Goal: Task Accomplishment & Management: Complete application form

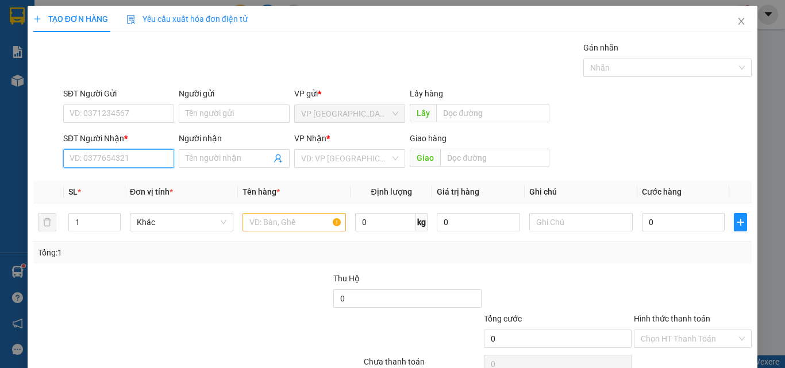
click at [121, 162] on input "SĐT Người Nhận *" at bounding box center [118, 158] width 111 height 18
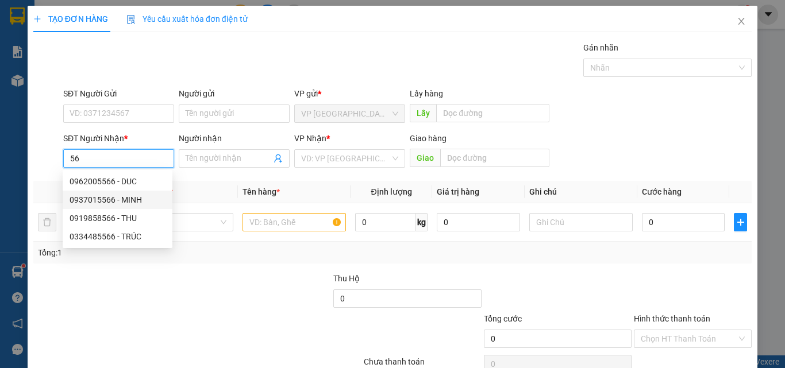
type input "5"
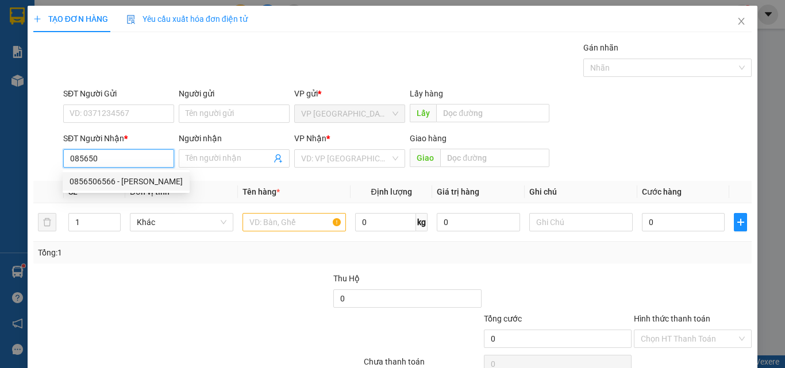
click at [121, 185] on div "0856506566 - [PERSON_NAME]" at bounding box center [126, 181] width 113 height 13
type input "0856506566"
type input "CHINH"
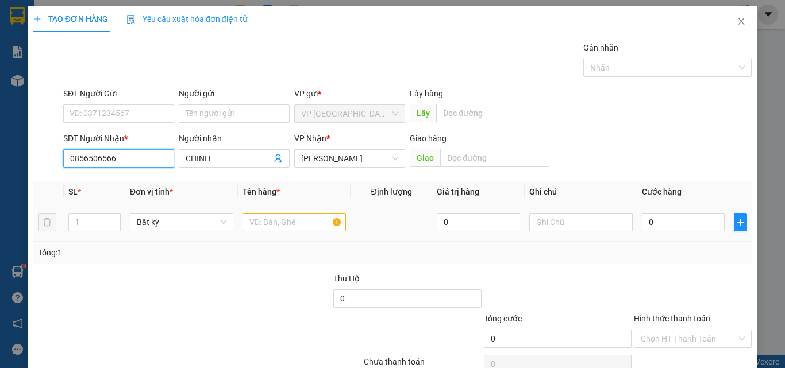
type input "0856506566"
click at [289, 221] on input "text" at bounding box center [294, 222] width 103 height 18
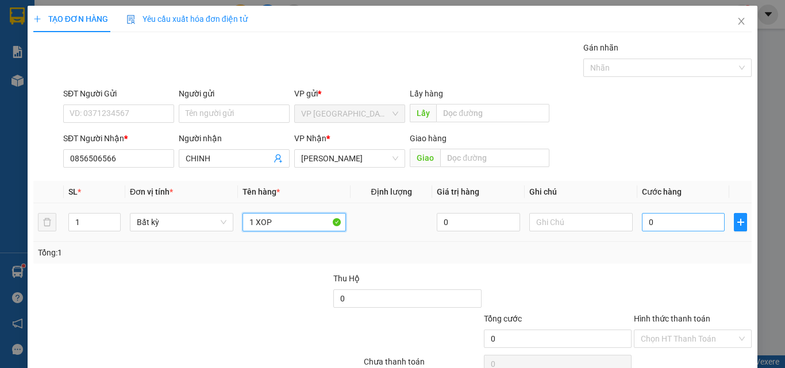
type input "1 XOP"
click at [658, 214] on input "0" at bounding box center [683, 222] width 83 height 18
type input "4"
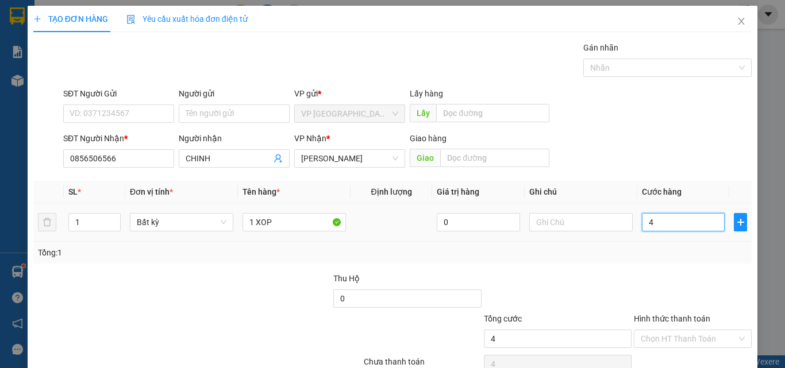
type input "40"
type input "40.000"
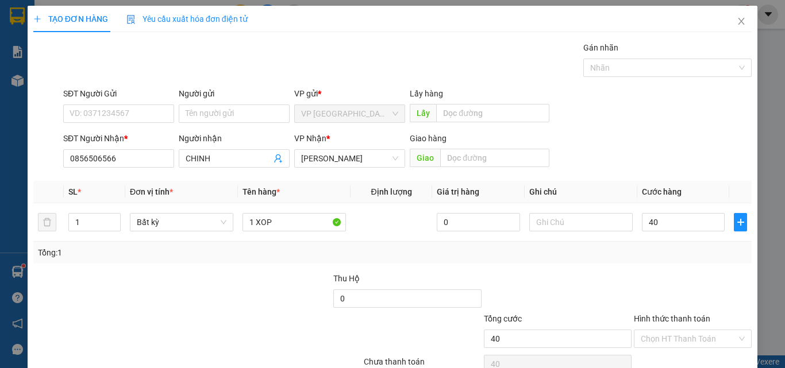
type input "40.000"
click at [693, 262] on div "Tổng: 1" at bounding box center [392, 253] width 719 height 22
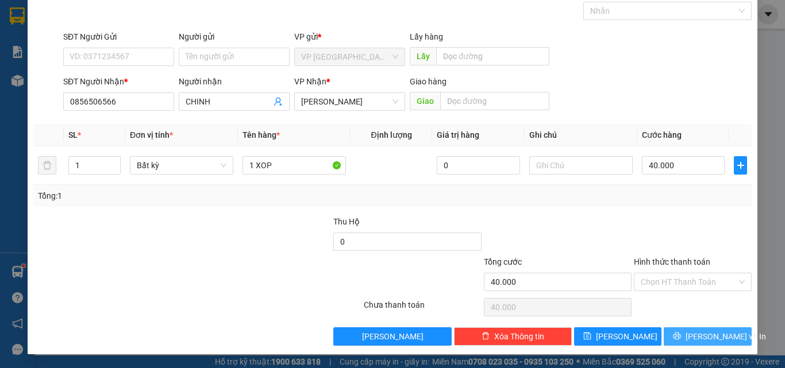
click at [701, 336] on span "[PERSON_NAME] và In" at bounding box center [726, 337] width 80 height 13
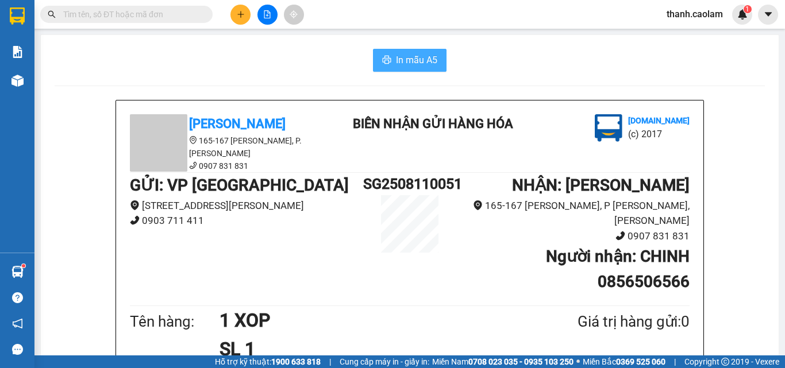
click at [422, 57] on span "In mẫu A5" at bounding box center [416, 60] width 41 height 14
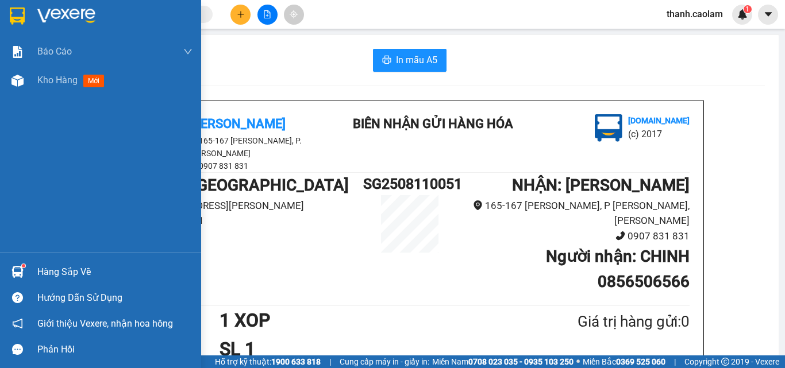
drag, startPoint x: 13, startPoint y: 23, endPoint x: 20, endPoint y: 3, distance: 21.1
click at [14, 22] on img at bounding box center [17, 15] width 15 height 17
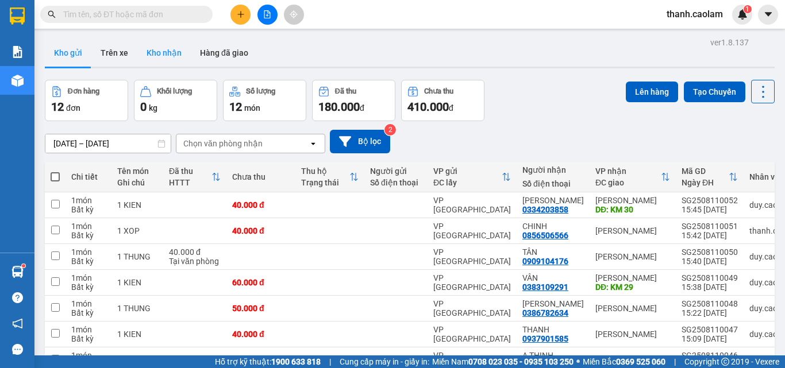
click at [174, 55] on button "Kho nhận" at bounding box center [163, 53] width 53 height 28
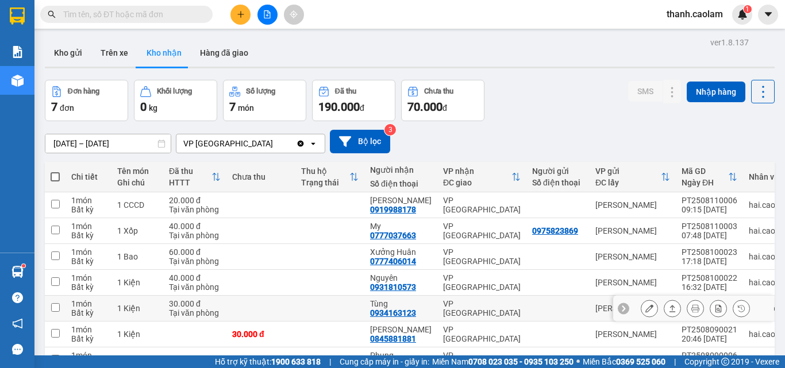
scroll to position [57, 0]
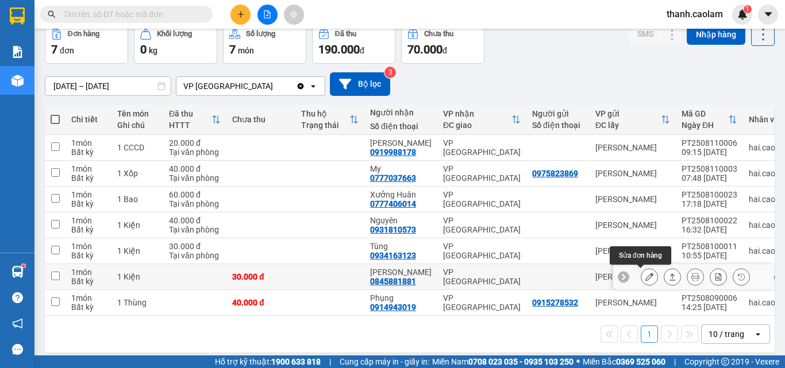
click at [646, 274] on icon at bounding box center [650, 277] width 8 height 8
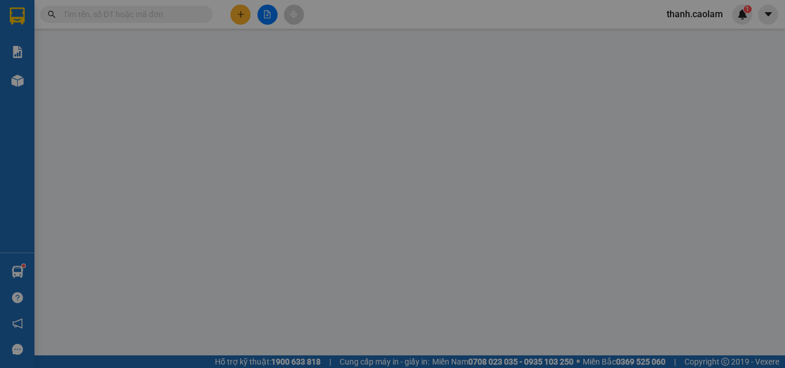
type input "0845881881"
type input "[PERSON_NAME]"
type input "30.000"
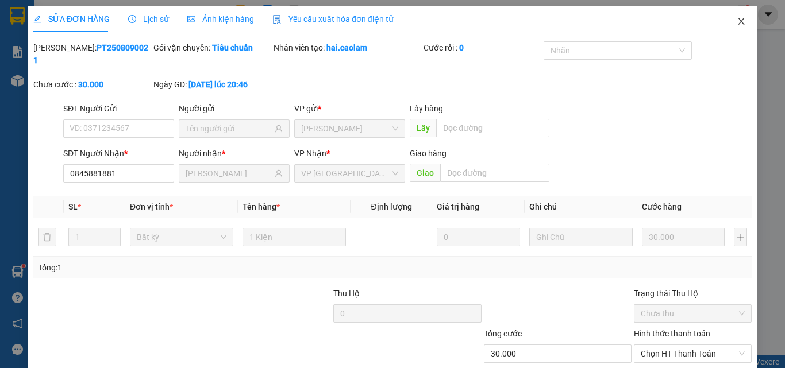
click at [737, 20] on icon "close" at bounding box center [741, 21] width 9 height 9
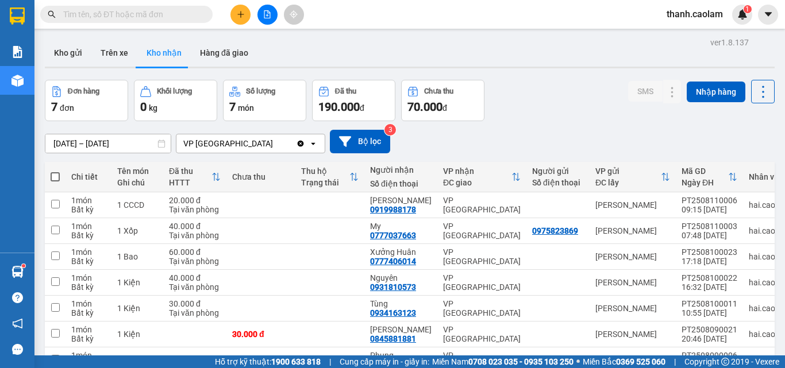
scroll to position [57, 0]
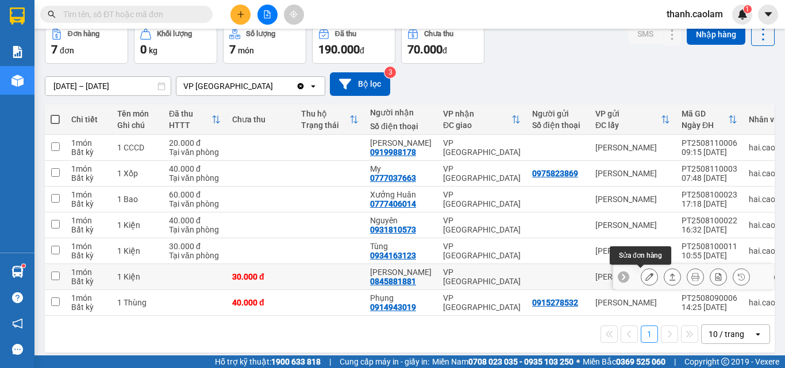
click at [646, 277] on button at bounding box center [649, 277] width 16 height 20
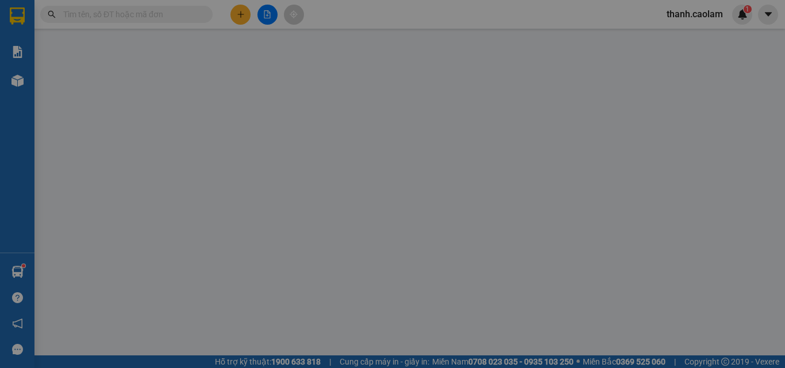
type input "0845881881"
type input "[PERSON_NAME]"
type input "30.000"
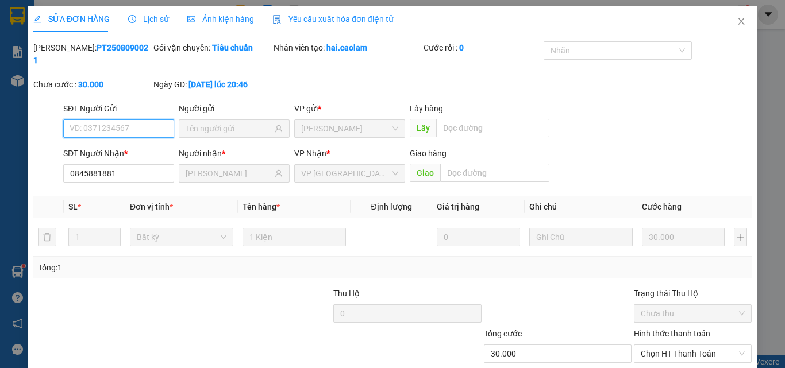
scroll to position [59, 0]
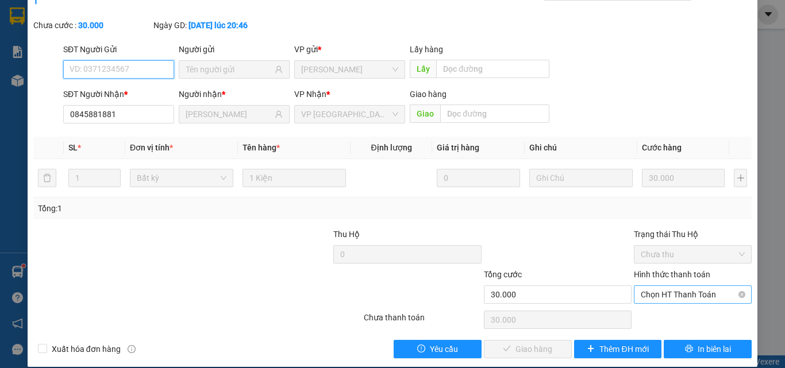
click at [662, 286] on span "Chọn HT Thanh Toán" at bounding box center [693, 294] width 104 height 17
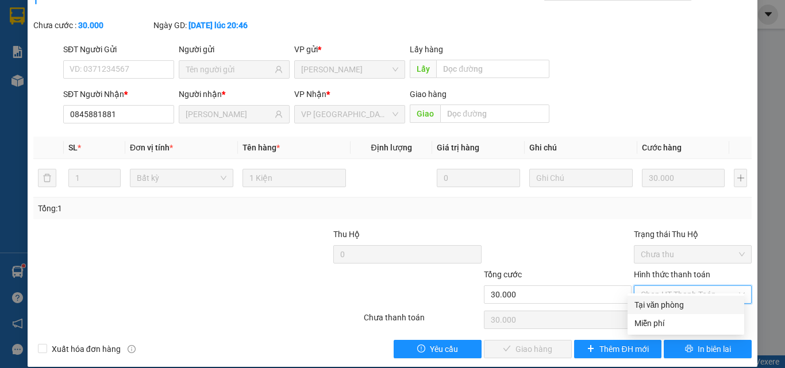
drag, startPoint x: 667, startPoint y: 302, endPoint x: 594, endPoint y: 322, distance: 75.3
click at [666, 302] on div "Tại văn phòng" at bounding box center [686, 305] width 103 height 13
type input "0"
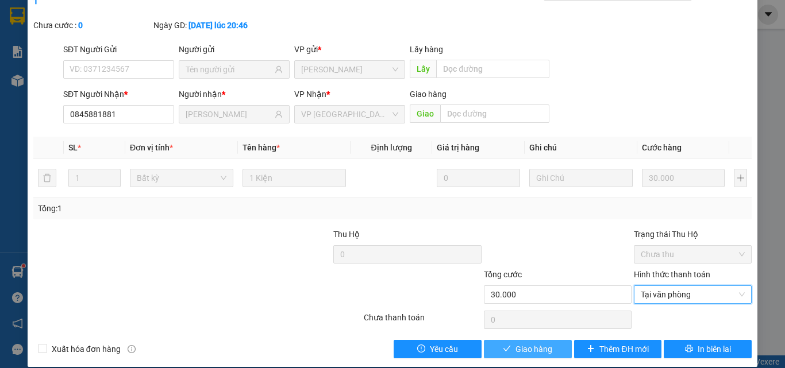
click at [537, 343] on button "Giao hàng" at bounding box center [528, 349] width 88 height 18
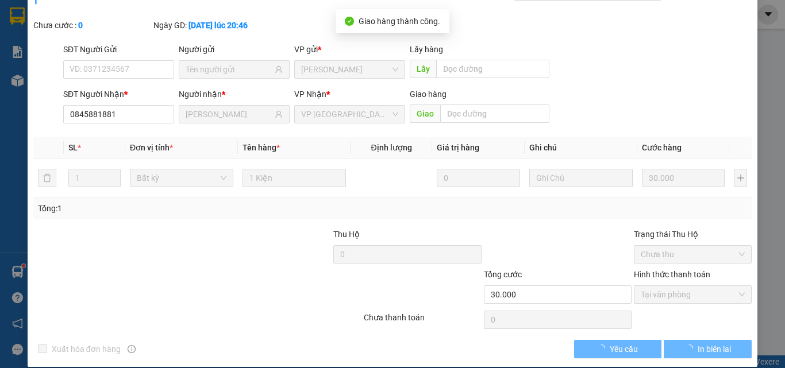
scroll to position [0, 0]
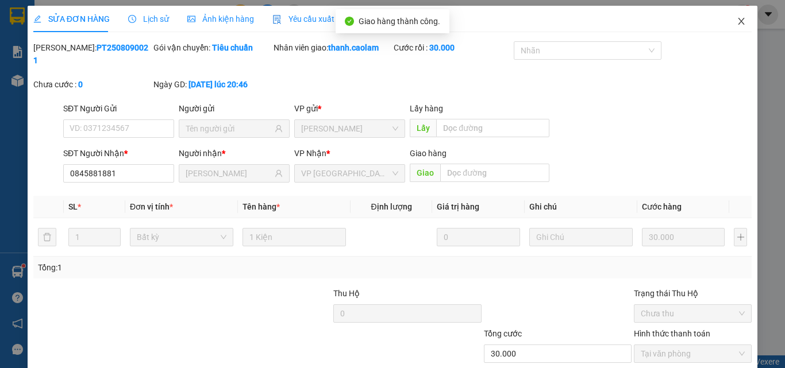
click at [739, 23] on icon "close" at bounding box center [742, 21] width 6 height 7
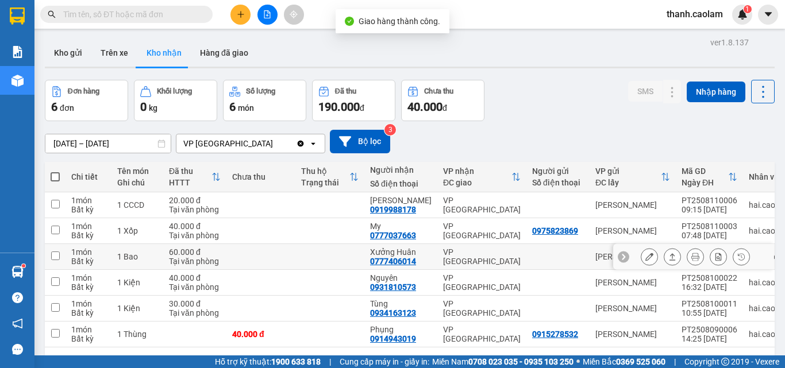
scroll to position [53, 0]
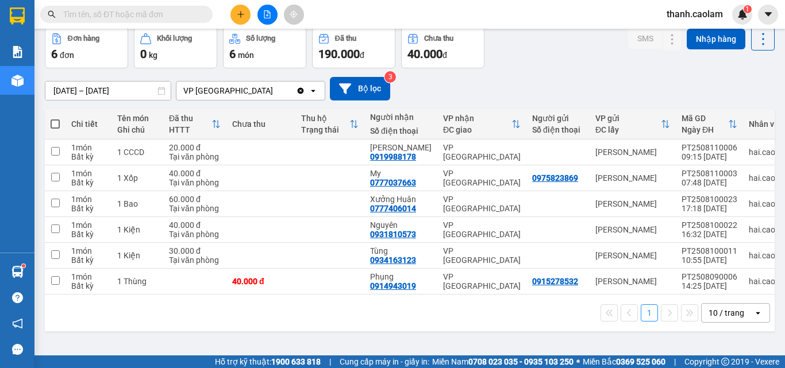
click at [114, 11] on input "text" at bounding box center [131, 14] width 136 height 13
click at [231, 17] on button at bounding box center [240, 15] width 20 height 20
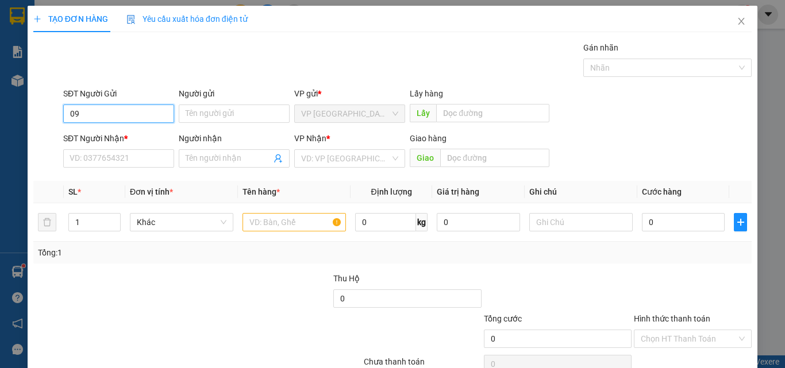
type input "0"
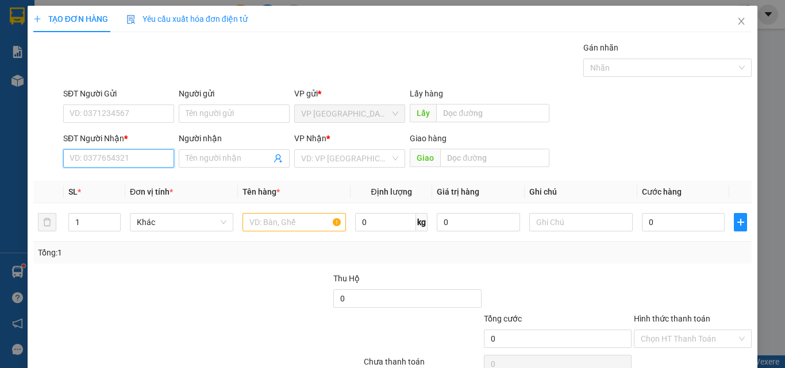
drag, startPoint x: 143, startPoint y: 159, endPoint x: 139, endPoint y: 151, distance: 9.0
click at [142, 157] on input "SĐT Người Nhận *" at bounding box center [118, 158] width 111 height 18
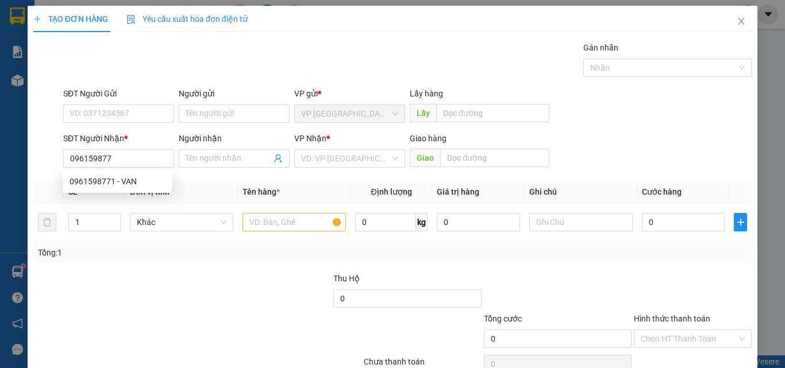
click at [124, 172] on div "0961598771 0961598771 - VAN" at bounding box center [118, 181] width 110 height 23
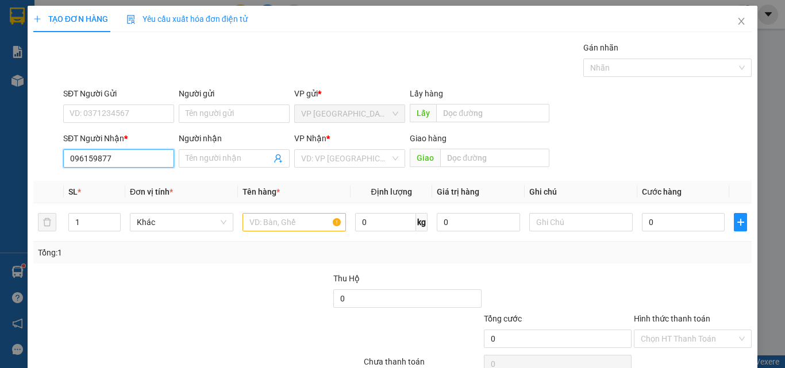
click at [135, 160] on input "096159877" at bounding box center [118, 158] width 111 height 18
click at [132, 178] on div "0961598771 - VAN" at bounding box center [118, 181] width 96 height 13
type input "0961598771"
type input "VAN"
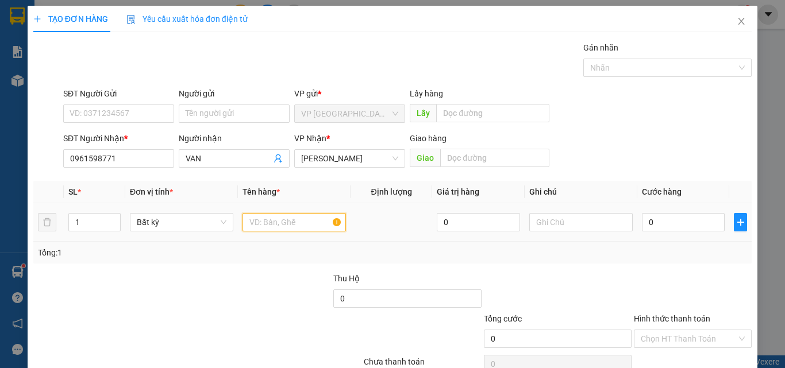
click at [280, 227] on input "text" at bounding box center [294, 222] width 103 height 18
type input "1 BICH"
click at [674, 226] on input "0" at bounding box center [683, 222] width 83 height 18
type input "3"
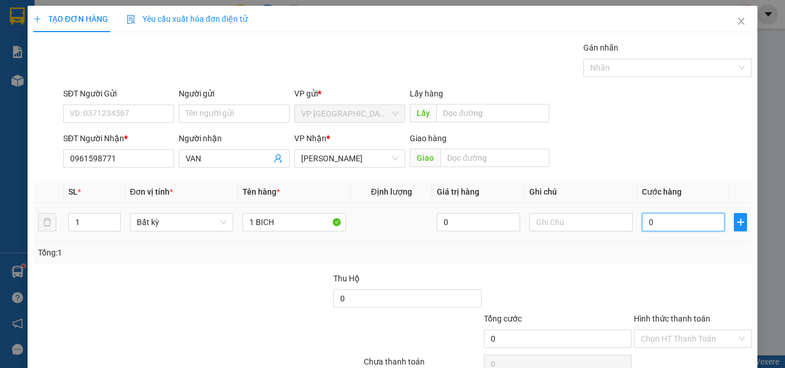
type input "3"
type input "39"
type input "3"
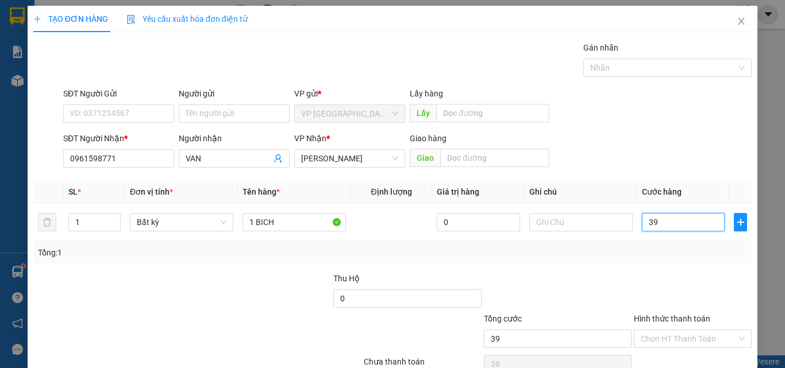
type input "3"
type input "30"
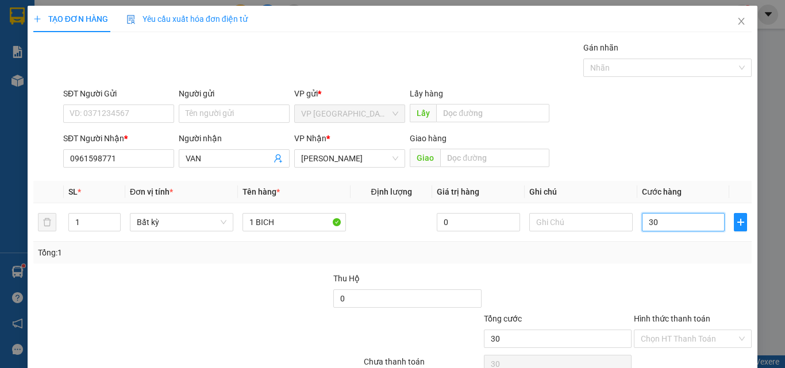
type input "3"
type input "0"
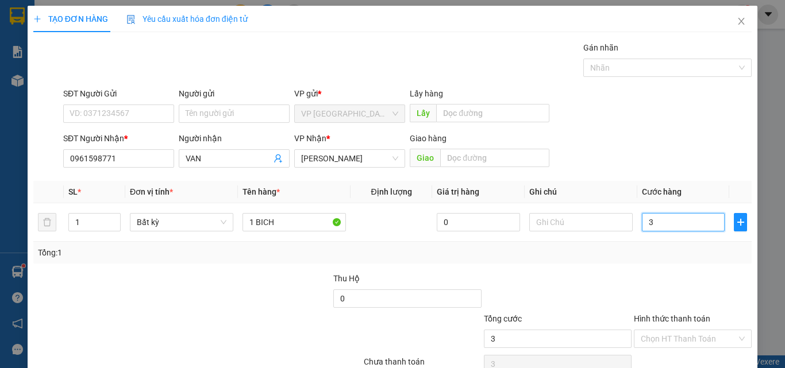
type input "0"
type input "02"
type input "2"
type input "0.209"
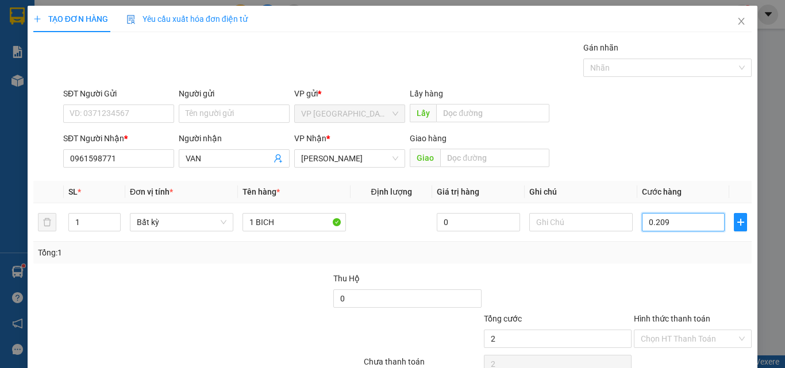
type input "209"
type input "020"
type input "20"
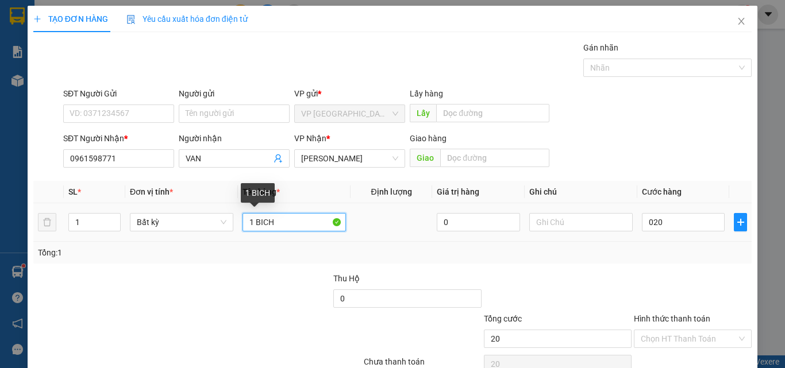
type input "20.000"
click at [324, 218] on input "1 BICH" at bounding box center [294, 222] width 103 height 18
type input "1 HO SO"
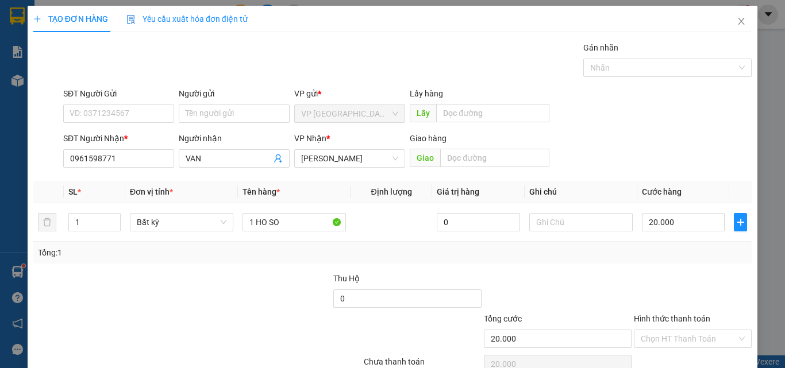
drag, startPoint x: 695, startPoint y: 328, endPoint x: 682, endPoint y: 342, distance: 18.7
click at [694, 328] on div "Hình thức thanh toán" at bounding box center [693, 321] width 118 height 17
click at [679, 335] on input "Hình thức thanh toán" at bounding box center [689, 339] width 96 height 17
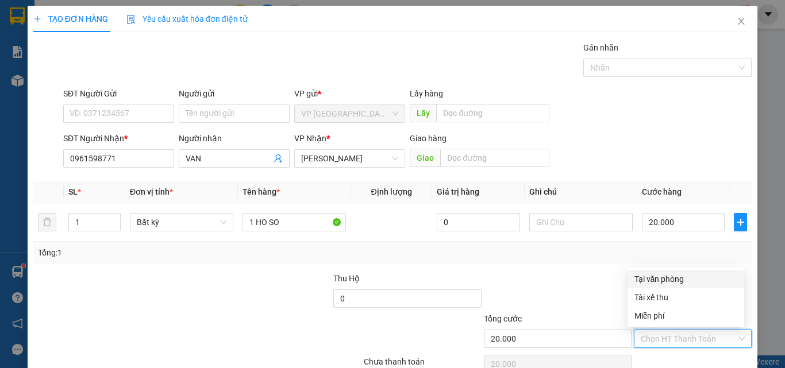
click at [670, 281] on div "Tại văn phòng" at bounding box center [686, 279] width 103 height 13
type input "0"
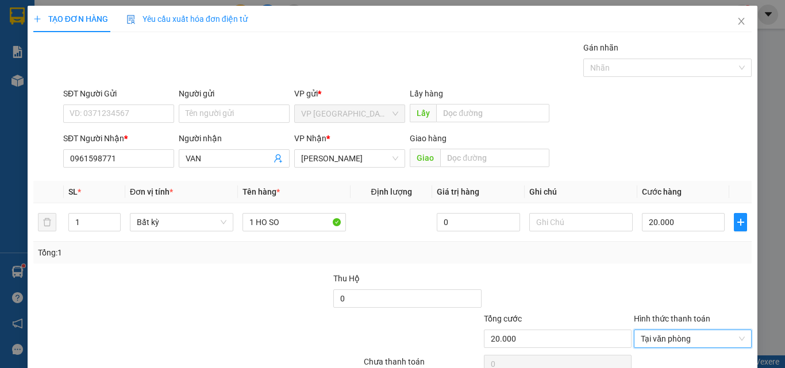
scroll to position [57, 0]
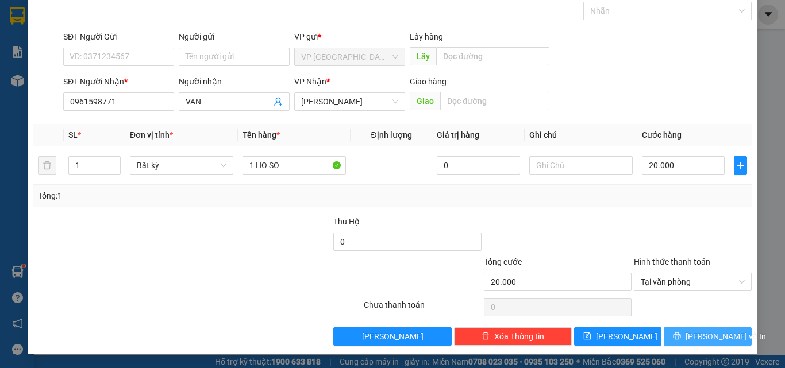
click at [690, 329] on button "[PERSON_NAME] và In" at bounding box center [708, 337] width 88 height 18
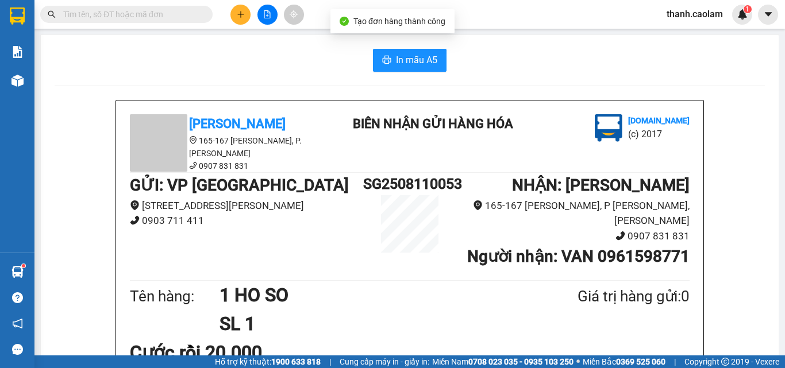
click at [402, 51] on button "In mẫu A5" at bounding box center [410, 60] width 74 height 23
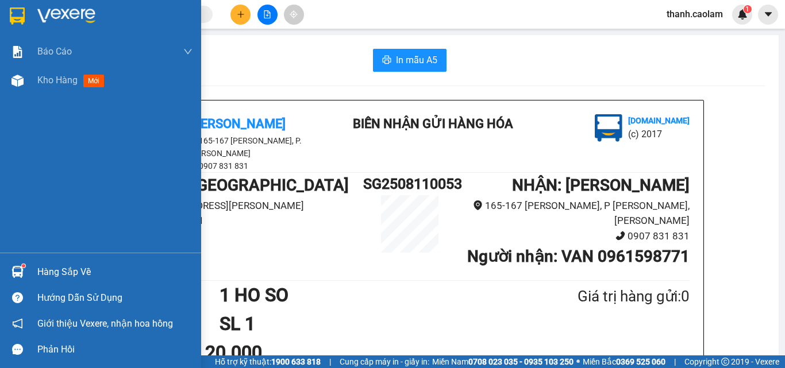
click at [0, 9] on div at bounding box center [100, 18] width 201 height 37
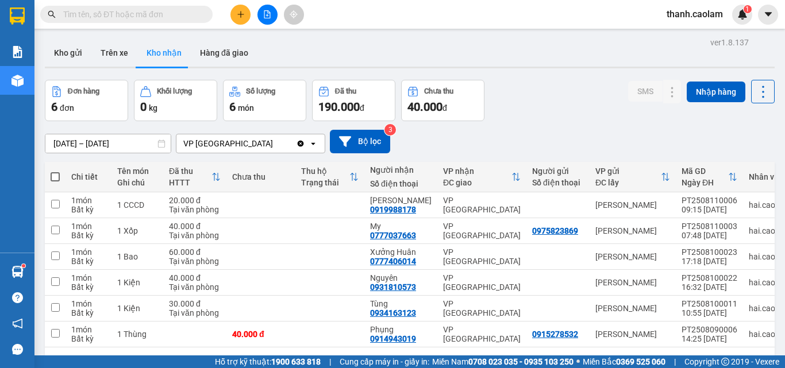
scroll to position [53, 0]
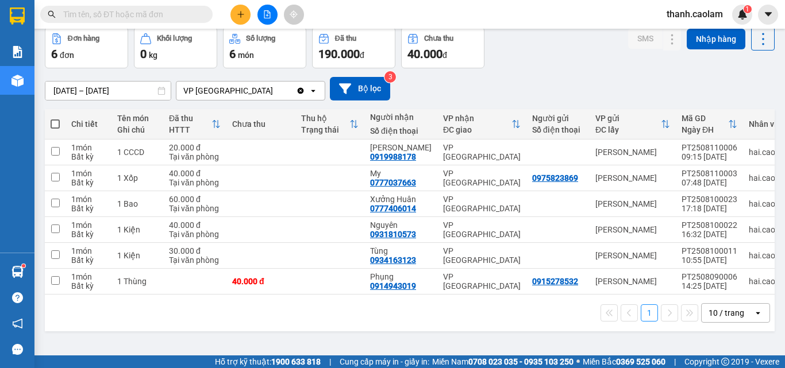
click at [146, 9] on input "text" at bounding box center [131, 14] width 136 height 13
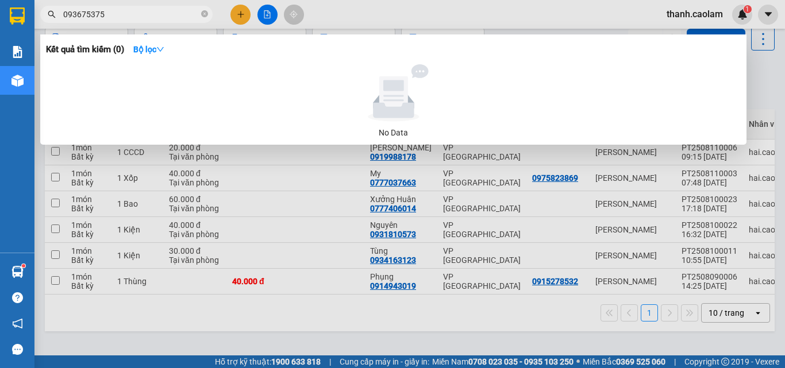
type input "0936753756"
click at [146, 9] on input "0936753756" at bounding box center [131, 14] width 136 height 13
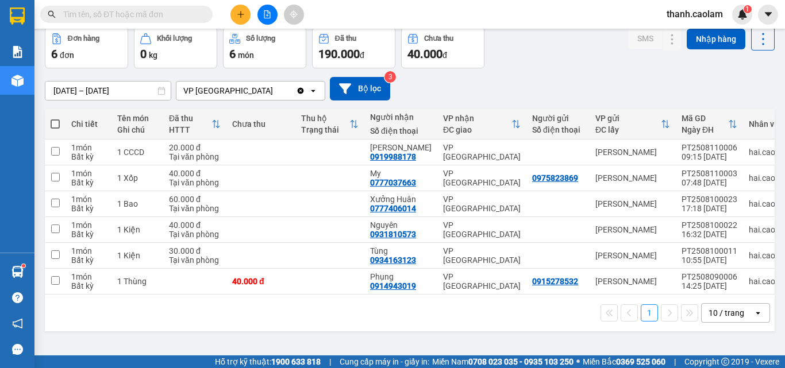
click at [228, 5] on div at bounding box center [267, 15] width 86 height 20
click at [248, 12] on button at bounding box center [240, 15] width 20 height 20
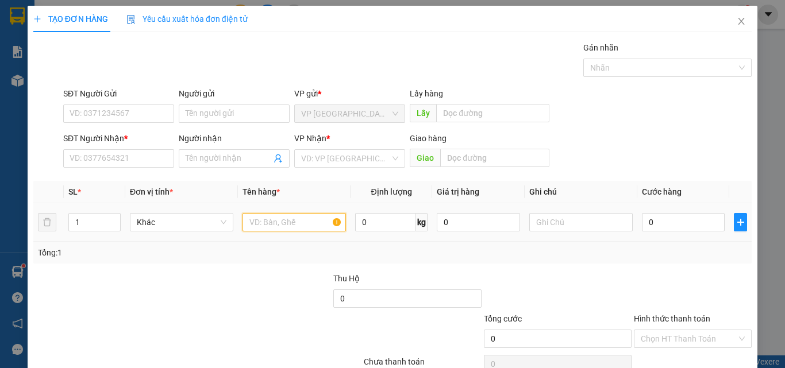
click at [275, 224] on input "text" at bounding box center [294, 222] width 103 height 18
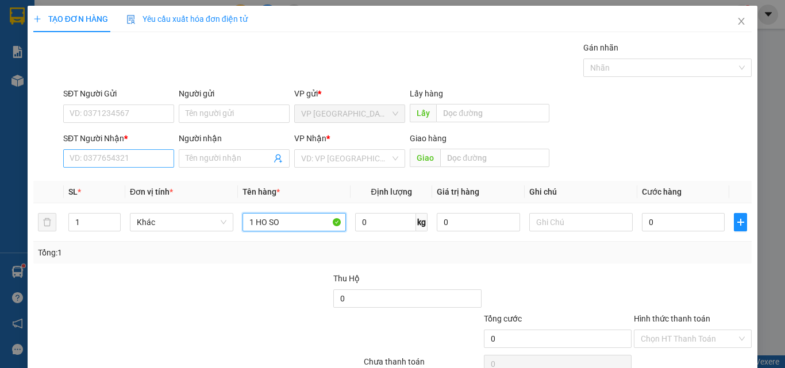
type input "1 HO SO"
click at [141, 154] on input "SĐT Người Nhận *" at bounding box center [118, 158] width 111 height 18
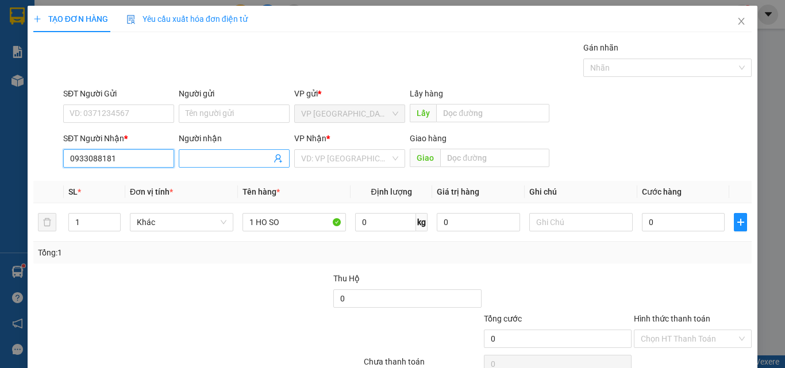
type input "0933088181"
click at [246, 157] on input "Người nhận" at bounding box center [229, 158] width 86 height 13
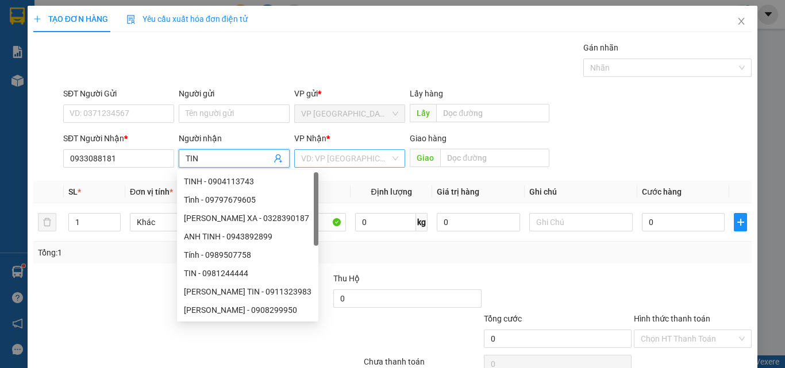
type input "TIN"
click at [333, 151] on input "search" at bounding box center [345, 158] width 89 height 17
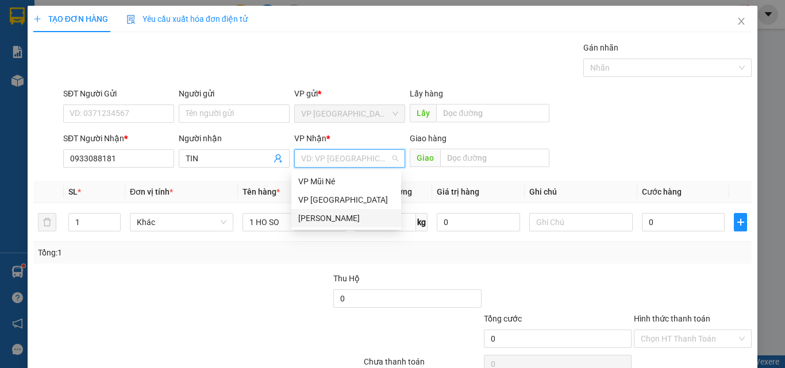
click at [355, 213] on div "[PERSON_NAME]" at bounding box center [346, 218] width 96 height 13
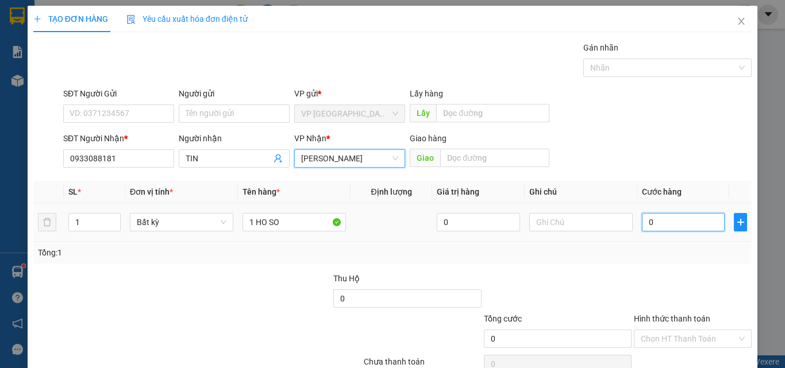
click at [691, 217] on input "0" at bounding box center [683, 222] width 83 height 18
type input "2"
type input "20"
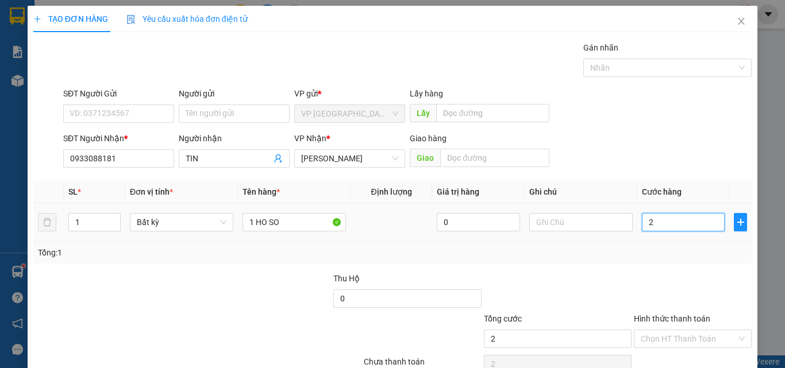
type input "20"
type input "20.000"
click at [632, 252] on div "Tổng: 1" at bounding box center [392, 253] width 709 height 13
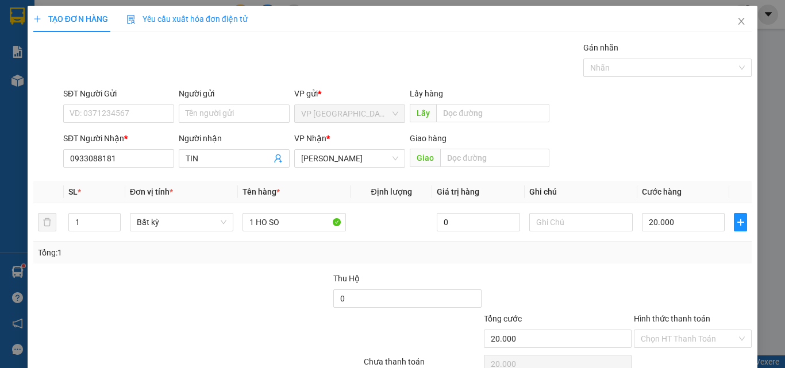
scroll to position [57, 0]
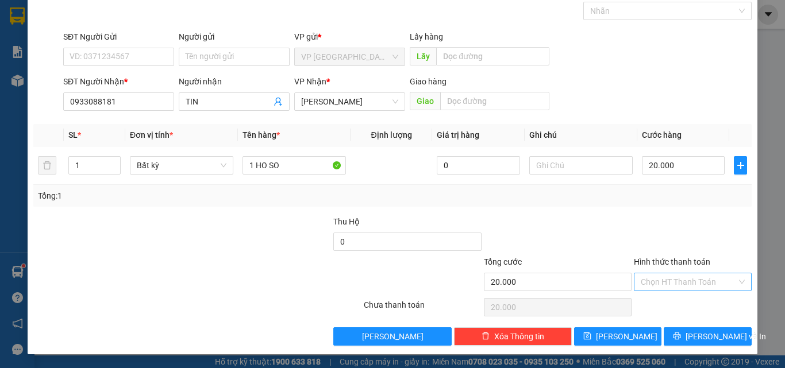
click at [678, 282] on input "Hình thức thanh toán" at bounding box center [689, 282] width 96 height 17
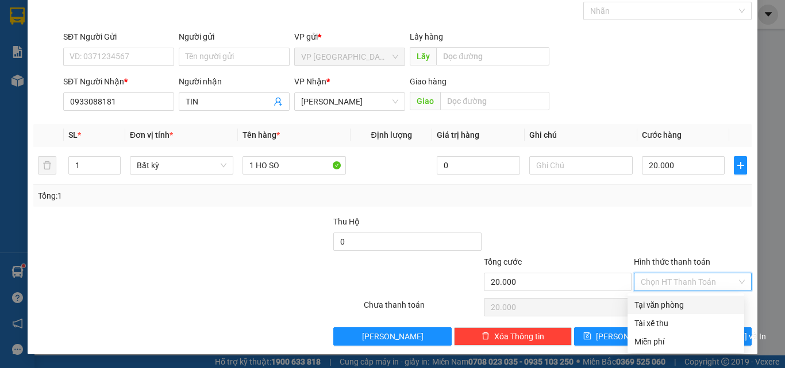
click at [668, 307] on div "Tại văn phòng" at bounding box center [686, 305] width 103 height 13
type input "0"
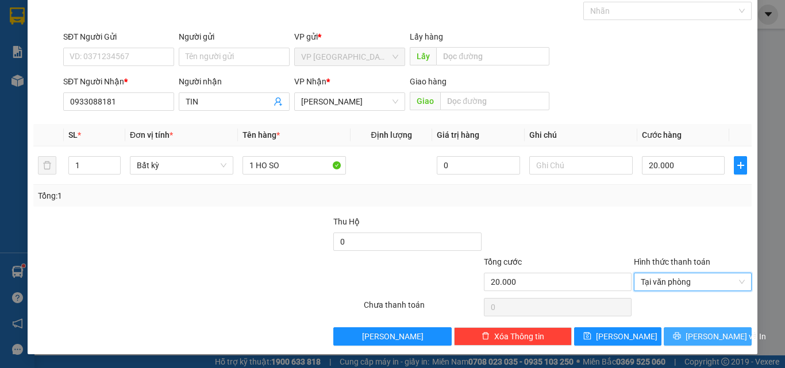
click at [710, 335] on span "[PERSON_NAME] và In" at bounding box center [726, 337] width 80 height 13
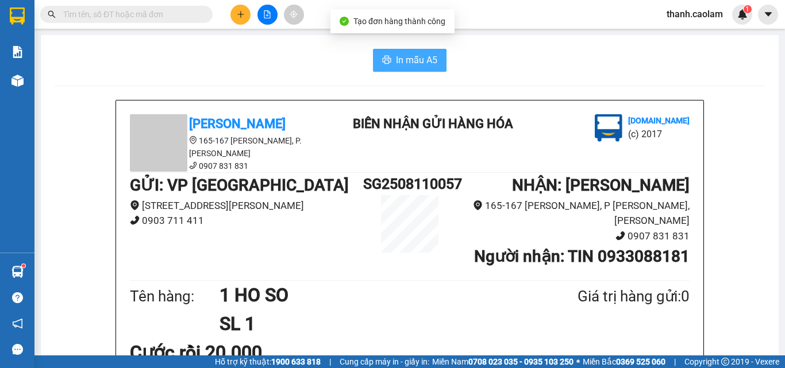
click at [425, 71] on button "In mẫu A5" at bounding box center [410, 60] width 74 height 23
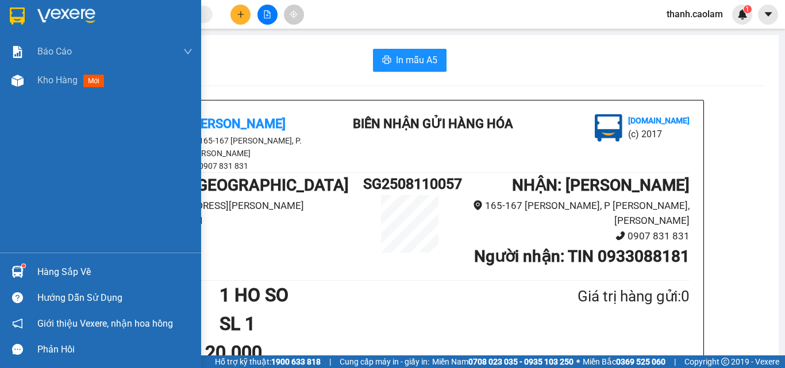
drag, startPoint x: 11, startPoint y: 11, endPoint x: 49, endPoint y: 4, distance: 38.7
click at [13, 11] on img at bounding box center [17, 15] width 15 height 17
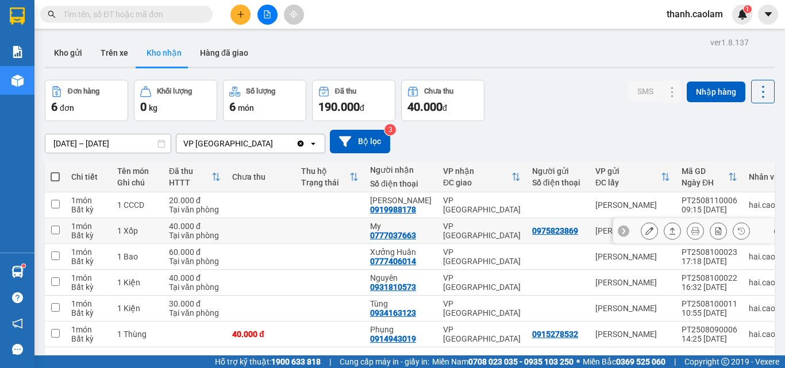
click at [646, 229] on icon at bounding box center [650, 231] width 8 height 8
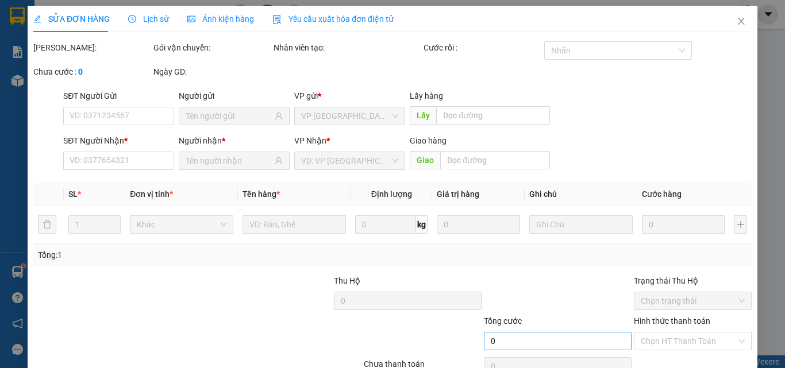
type input "0975823869"
type input "0777037663"
type input "My"
type input "40.000"
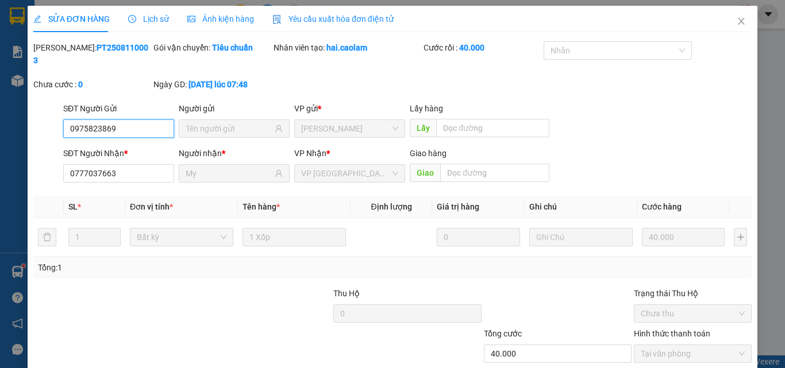
scroll to position [59, 0]
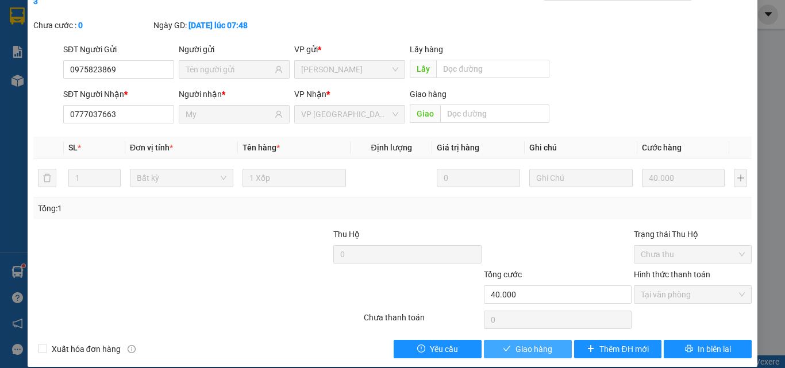
click at [539, 345] on button "Giao hàng" at bounding box center [528, 349] width 88 height 18
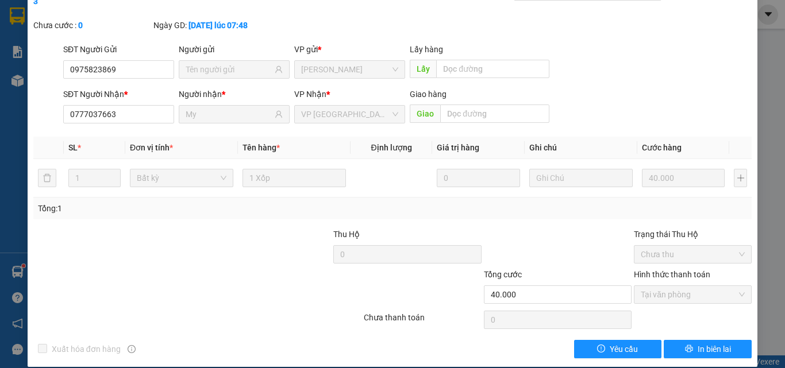
scroll to position [0, 0]
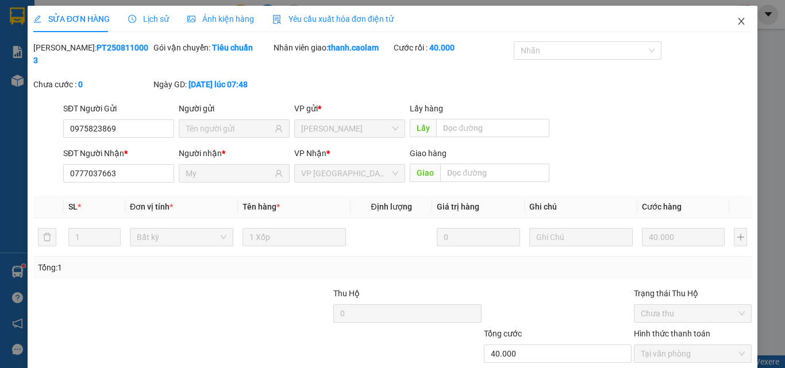
click at [727, 27] on span "Close" at bounding box center [741, 22] width 32 height 32
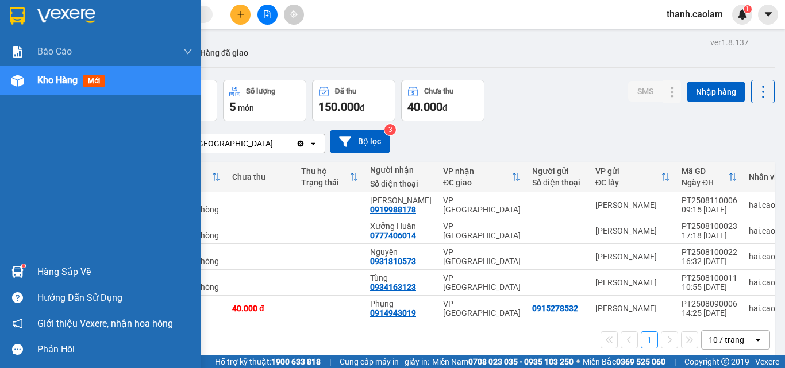
click at [27, 21] on div at bounding box center [17, 16] width 20 height 20
